Goal: Check status: Check status

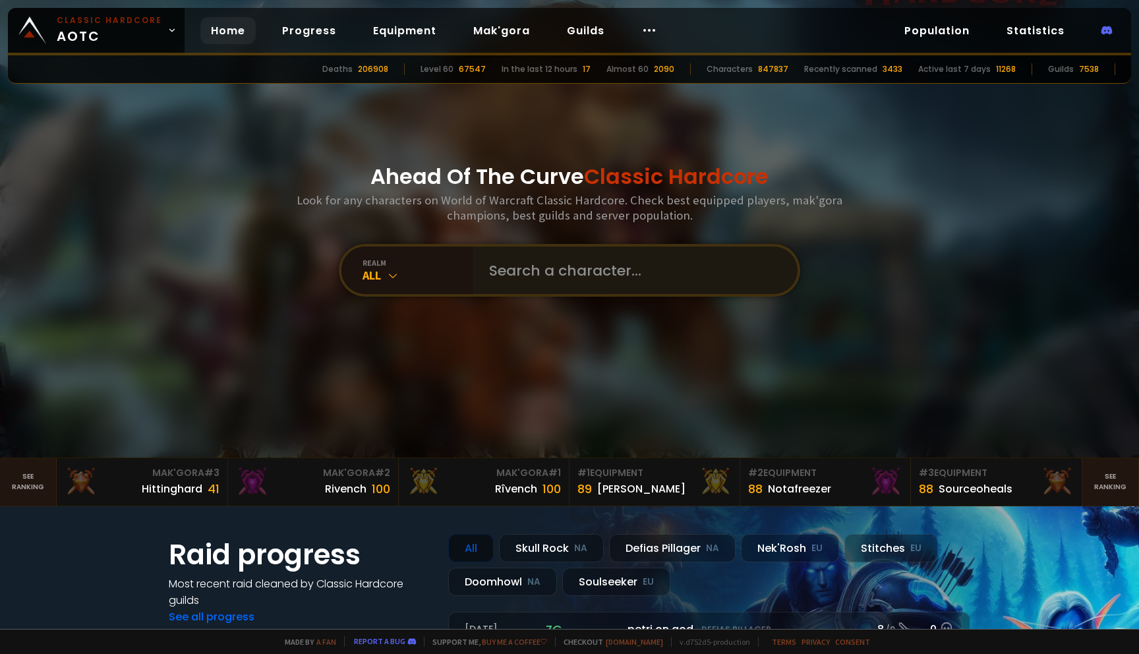
click at [473, 261] on div at bounding box center [635, 269] width 324 height 47
click at [533, 285] on input "text" at bounding box center [631, 269] width 301 height 47
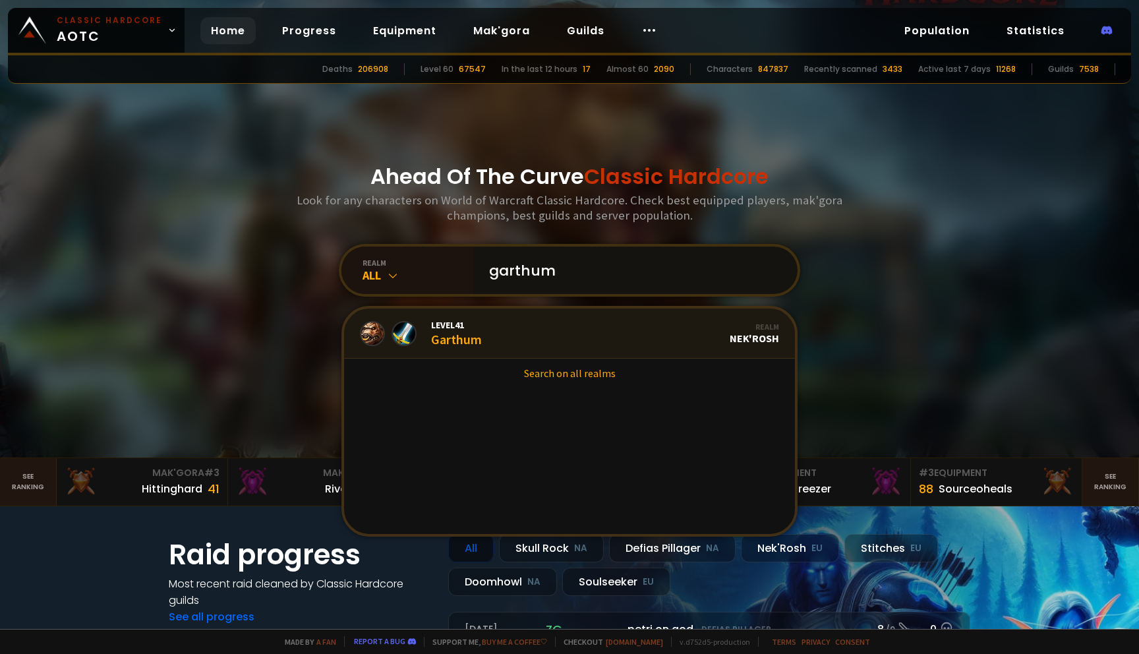
type input "garthum"
click at [447, 338] on div "Level 41 Garthum" at bounding box center [456, 333] width 51 height 28
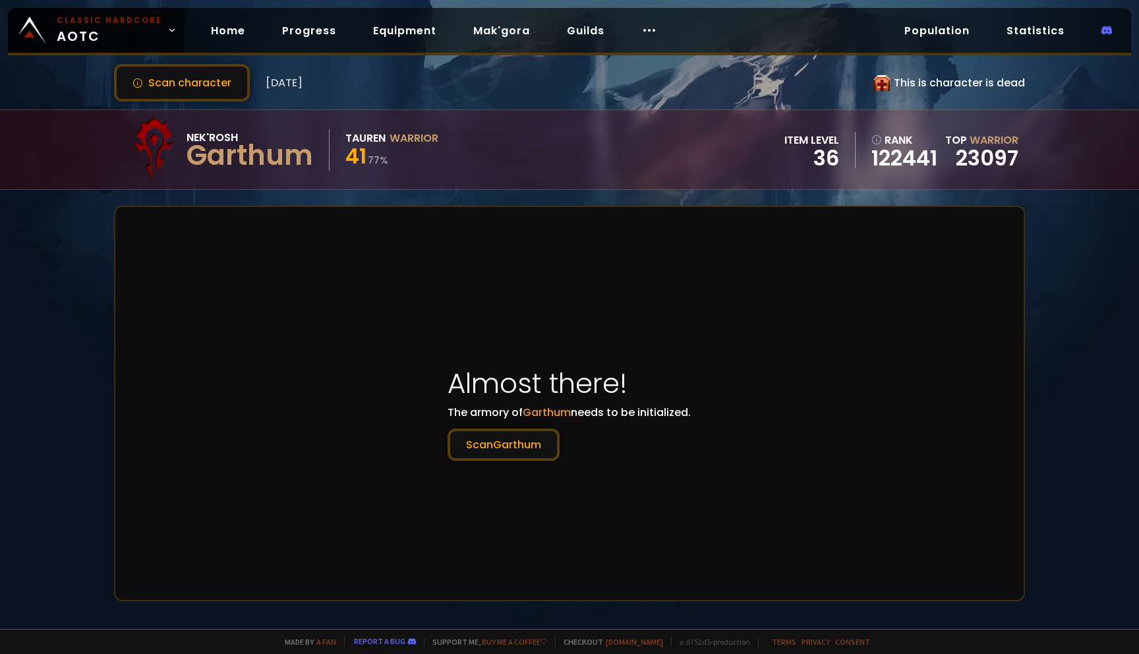
scroll to position [36, 0]
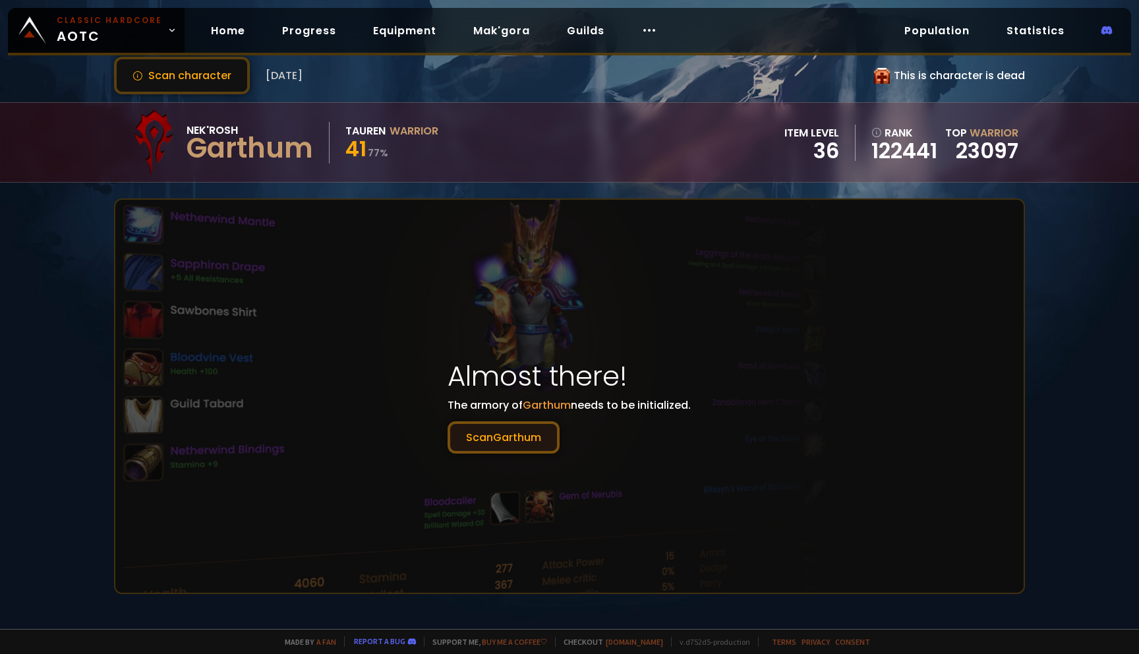
click at [515, 438] on button "Scan Garthum" at bounding box center [504, 437] width 112 height 32
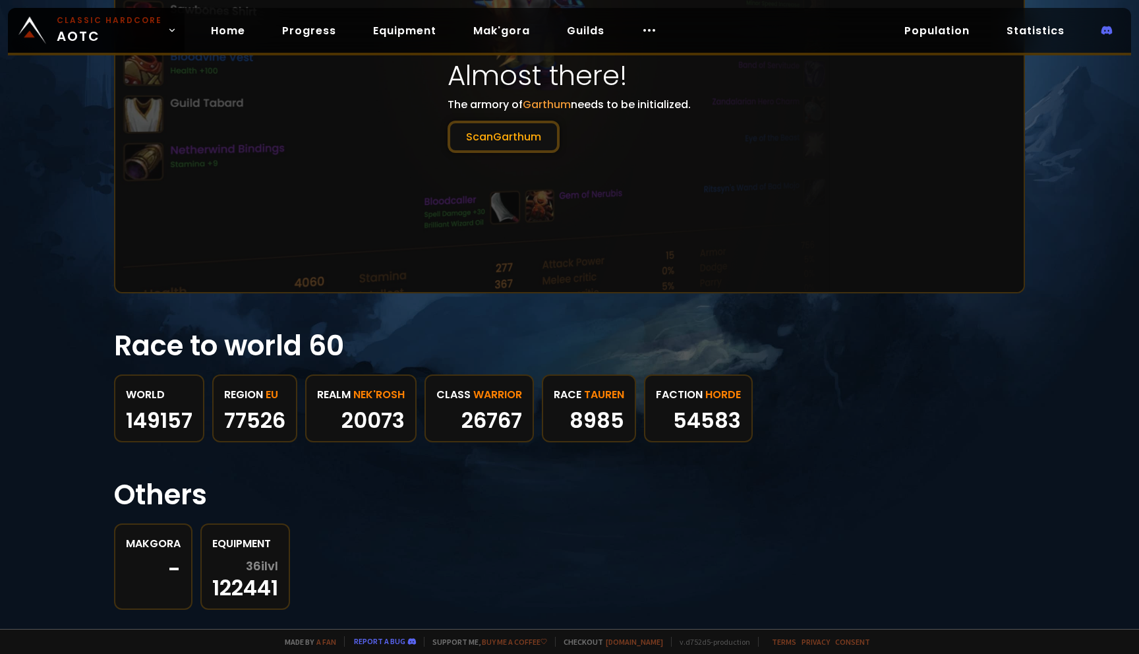
scroll to position [0, 0]
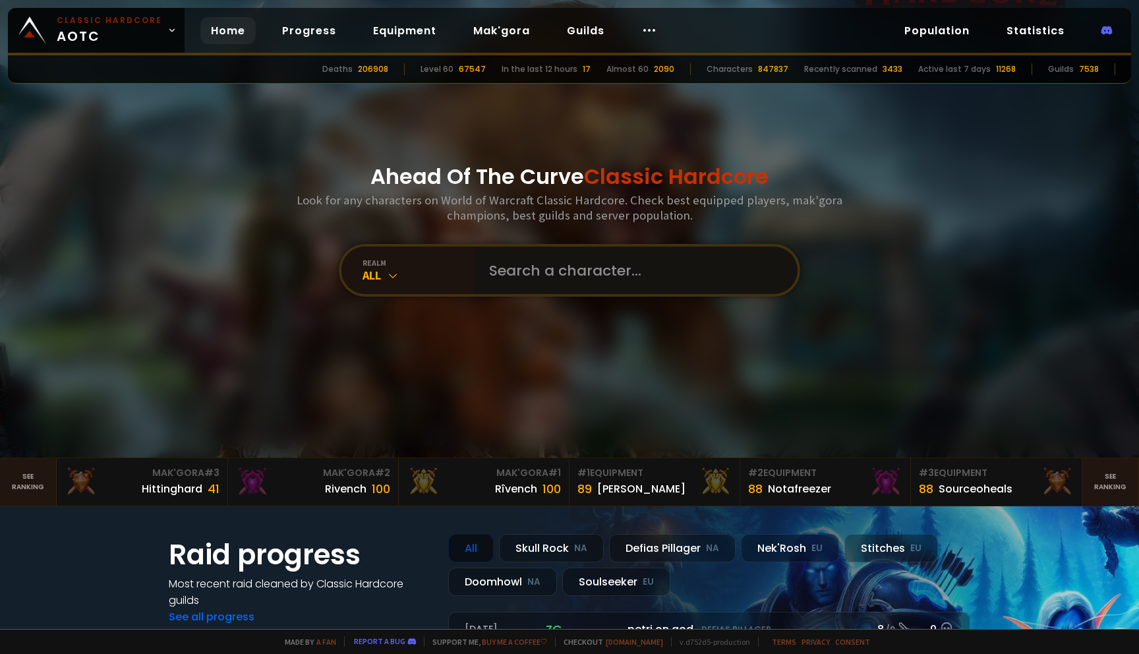
click at [507, 276] on input "text" at bounding box center [631, 269] width 301 height 47
type input "garthum"
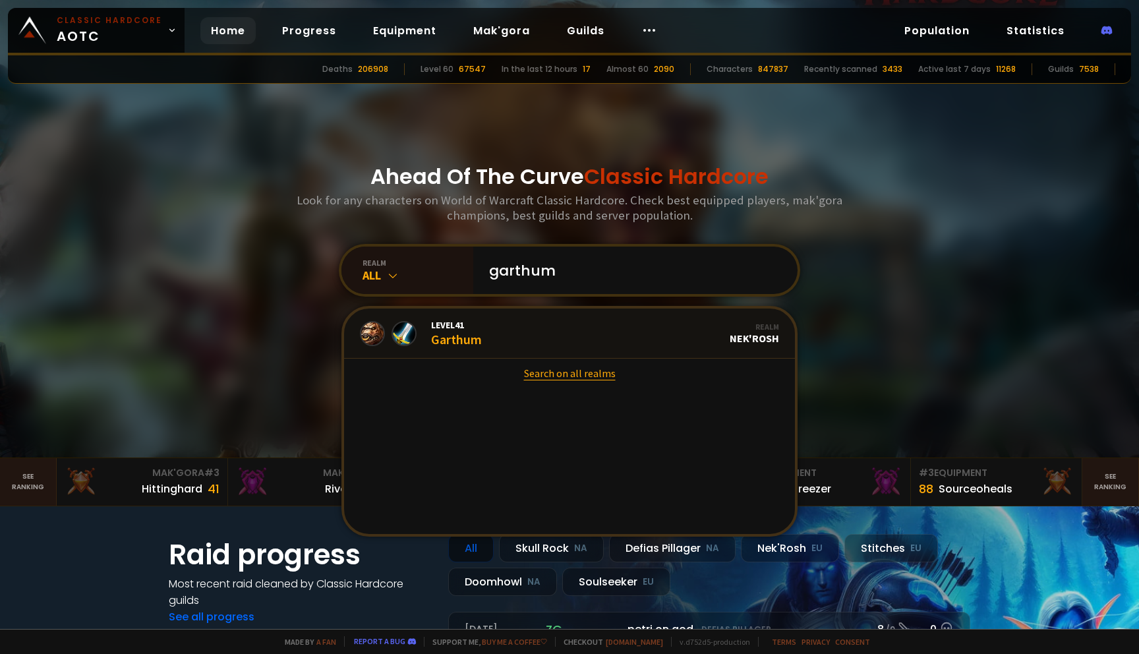
click at [564, 374] on link "Search on all realms" at bounding box center [569, 373] width 451 height 29
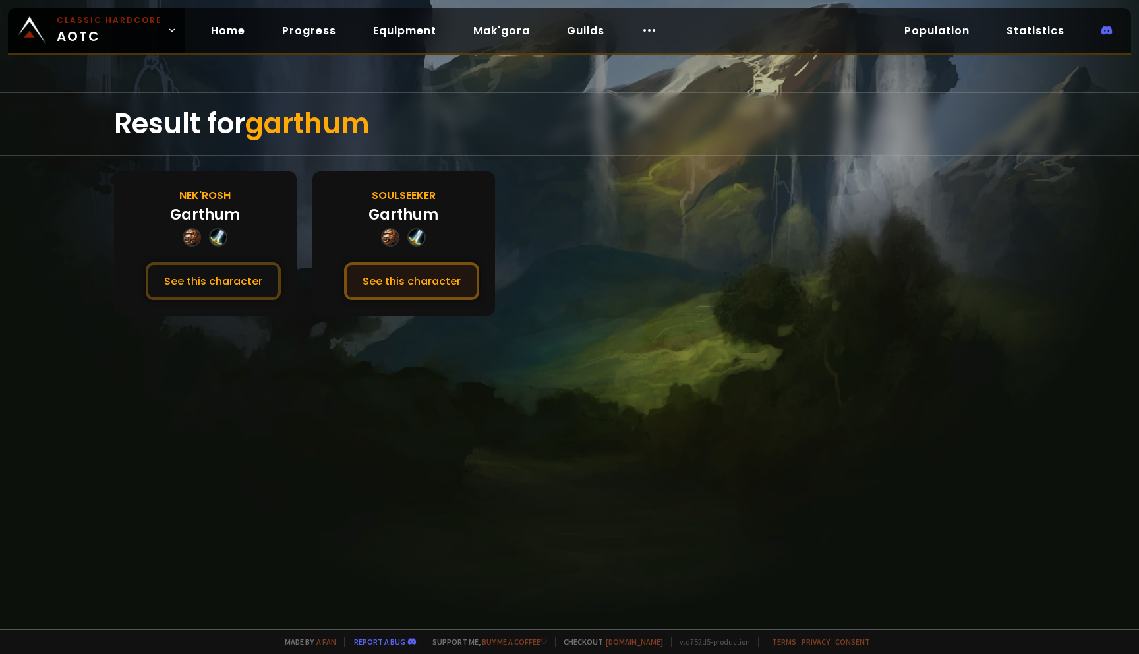
click at [432, 288] on button "See this character" at bounding box center [411, 281] width 135 height 38
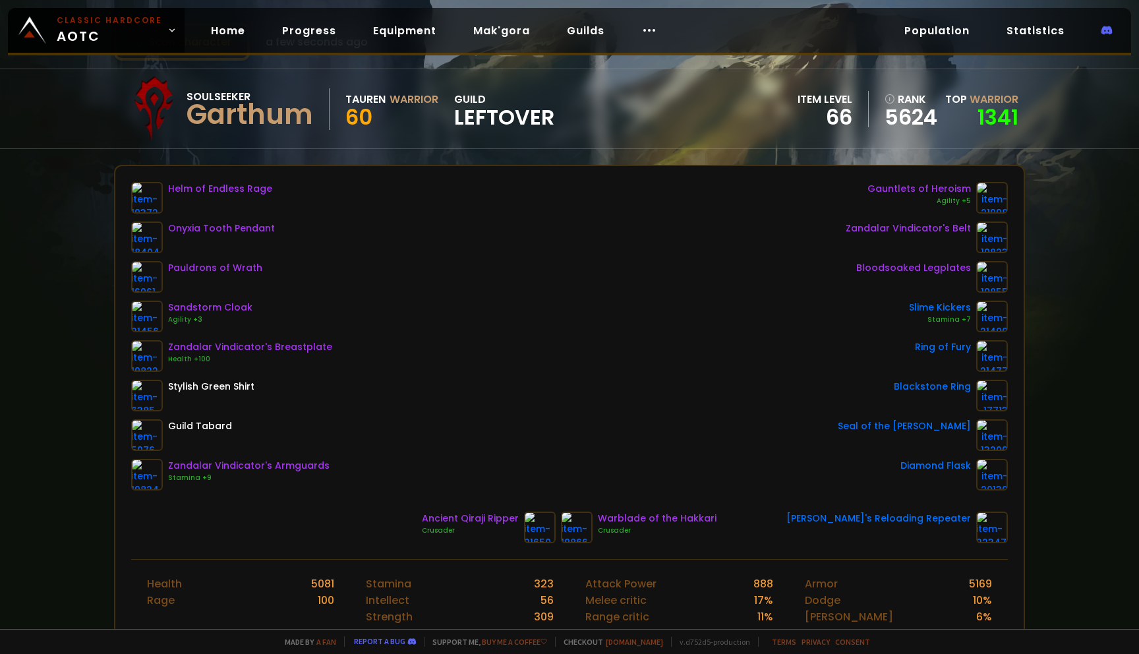
scroll to position [69, 0]
